Goal: Task Accomplishment & Management: Manage account settings

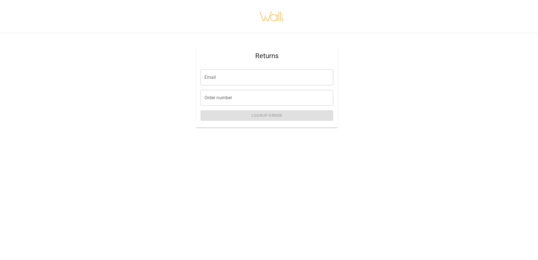
click at [213, 76] on input "Email" at bounding box center [267, 78] width 133 height 16
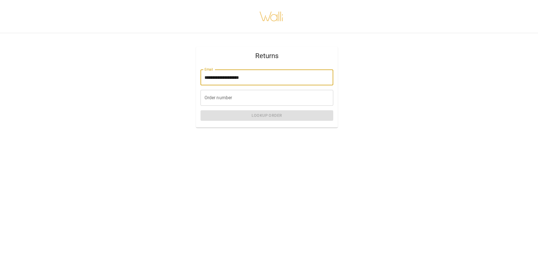
type input "**********"
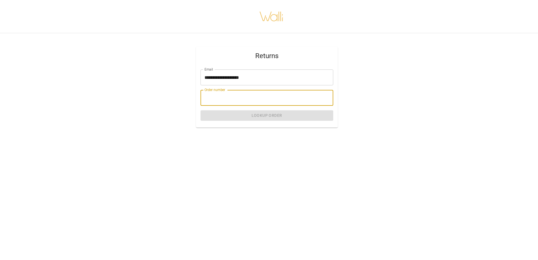
click at [215, 100] on input "Order number" at bounding box center [267, 98] width 133 height 16
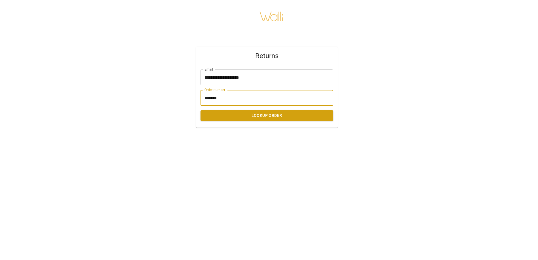
type input "*******"
click at [273, 116] on button "Lookup Order" at bounding box center [267, 115] width 133 height 11
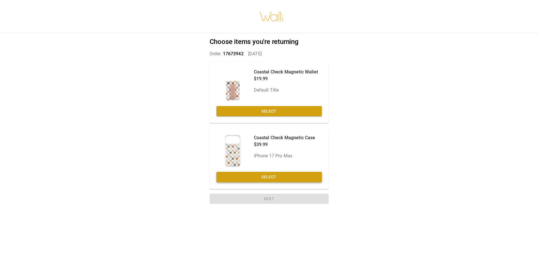
click at [266, 177] on button "Select" at bounding box center [270, 177] width 106 height 11
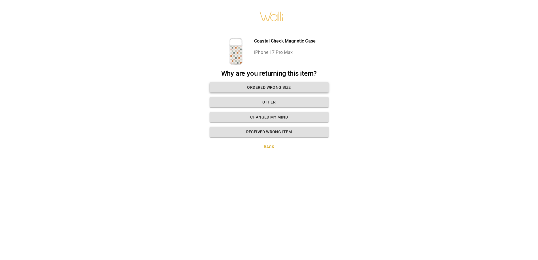
click at [267, 87] on button "Ordered wrong size" at bounding box center [269, 87] width 119 height 11
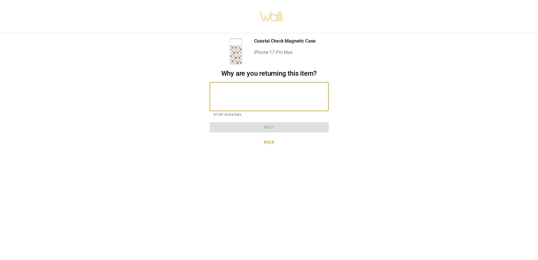
click at [215, 89] on textarea at bounding box center [269, 97] width 111 height 20
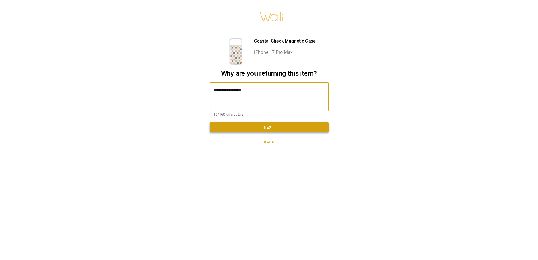
type textarea "**********"
click at [261, 127] on button "Next" at bounding box center [269, 127] width 119 height 11
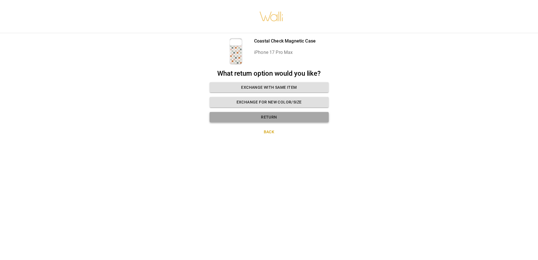
click at [261, 120] on button "Return" at bounding box center [269, 117] width 119 height 11
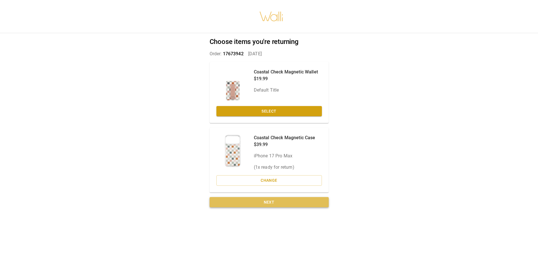
click at [270, 202] on button "Next" at bounding box center [269, 202] width 119 height 11
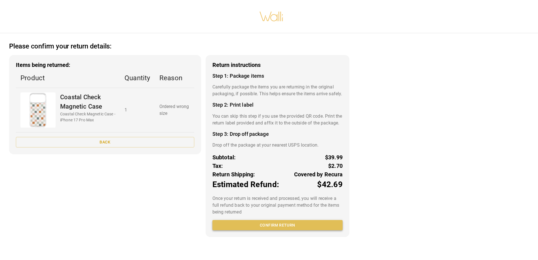
click at [275, 231] on button "Confirm return" at bounding box center [278, 225] width 130 height 11
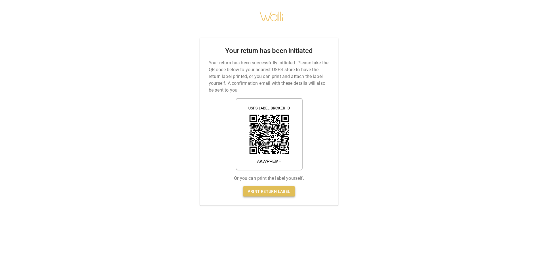
click at [270, 195] on link "Print return label" at bounding box center [269, 191] width 52 height 11
click at [269, 191] on link "Print return label" at bounding box center [269, 191] width 52 height 11
click at [271, 192] on link "Print return label" at bounding box center [269, 191] width 52 height 11
click at [262, 194] on link "Print return label" at bounding box center [269, 191] width 52 height 11
